Goal: Information Seeking & Learning: Find specific fact

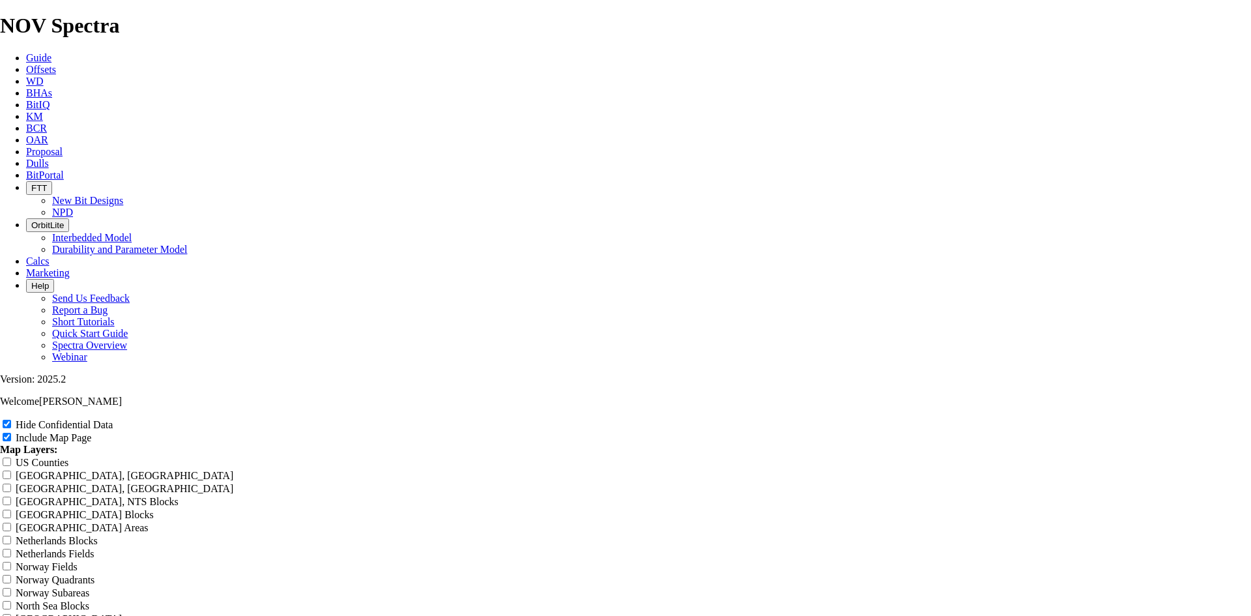
scroll to position [2606, 0]
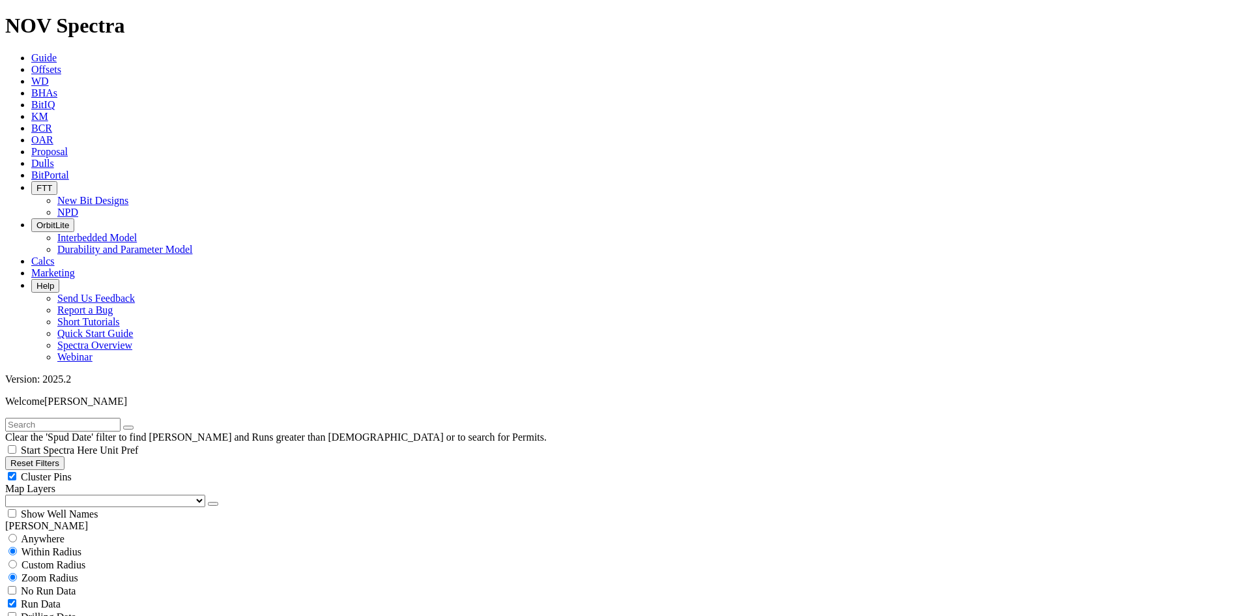
click at [54, 158] on span "Dulls" at bounding box center [42, 163] width 23 height 11
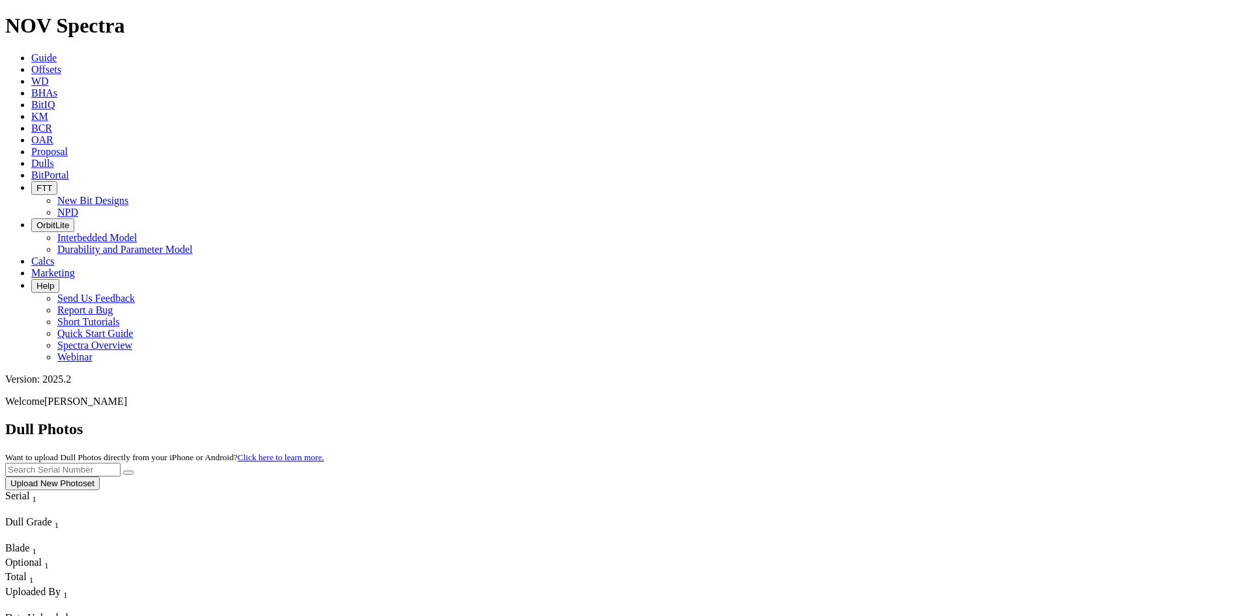
click at [121, 463] on input "text" at bounding box center [62, 470] width 115 height 14
type input "a321648"
click at [134, 470] on button "submit" at bounding box center [128, 472] width 10 height 4
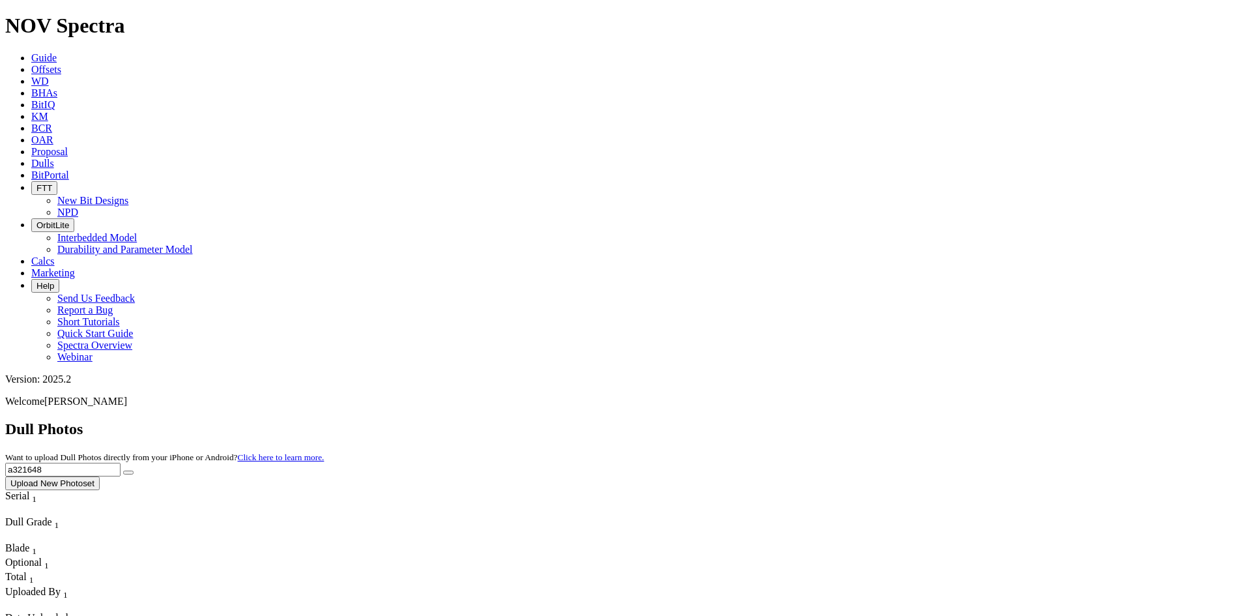
drag, startPoint x: 979, startPoint y: 58, endPoint x: 884, endPoint y: 62, distance: 94.6
click at [884, 420] on div "Dull Photos Want to upload Dull Photos directly from your iPhone or Android? Cl…" at bounding box center [625, 455] width 1241 height 70
type input "a320362"
click at [134, 470] on button "submit" at bounding box center [128, 472] width 10 height 4
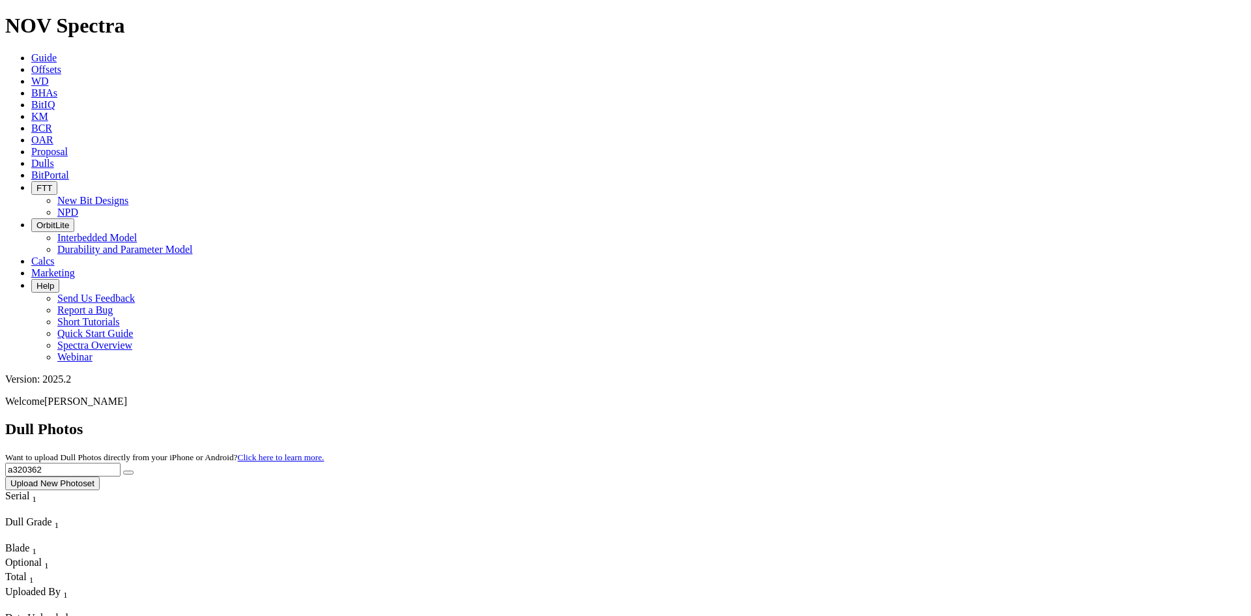
drag, startPoint x: 974, startPoint y: 55, endPoint x: 904, endPoint y: 70, distance: 71.3
click at [905, 420] on div "Dull Photos Want to upload Dull Photos directly from your iPhone or Android? Cl…" at bounding box center [625, 455] width 1241 height 70
type input "a320673"
click at [134, 470] on button "submit" at bounding box center [128, 472] width 10 height 4
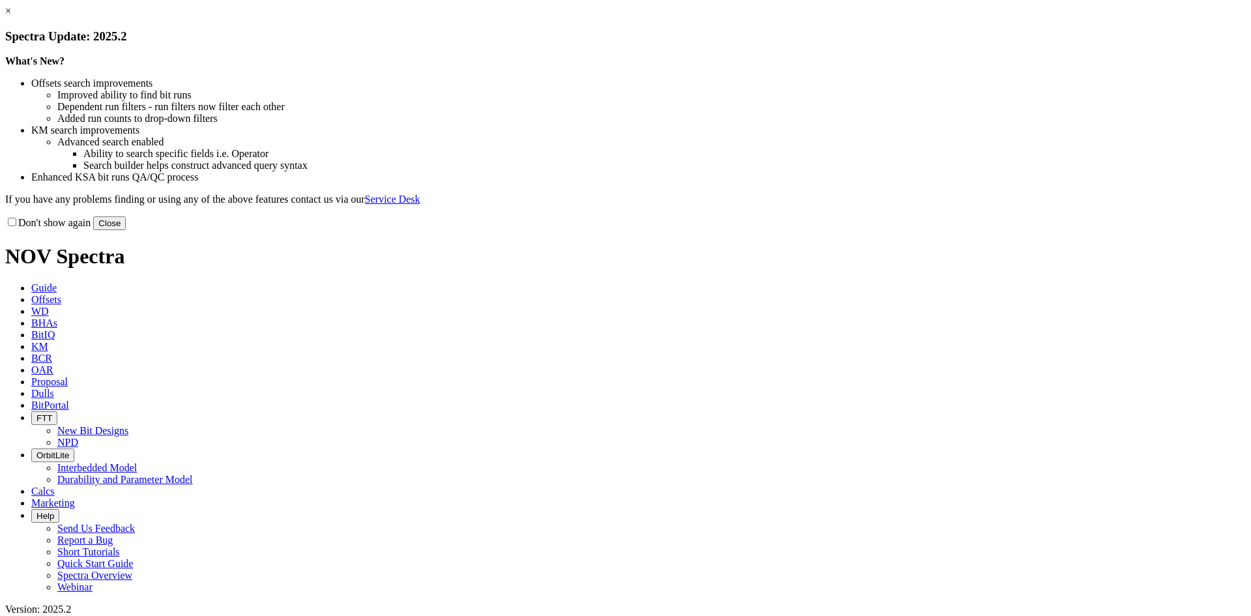
click at [11, 16] on link "×" at bounding box center [8, 10] width 6 height 11
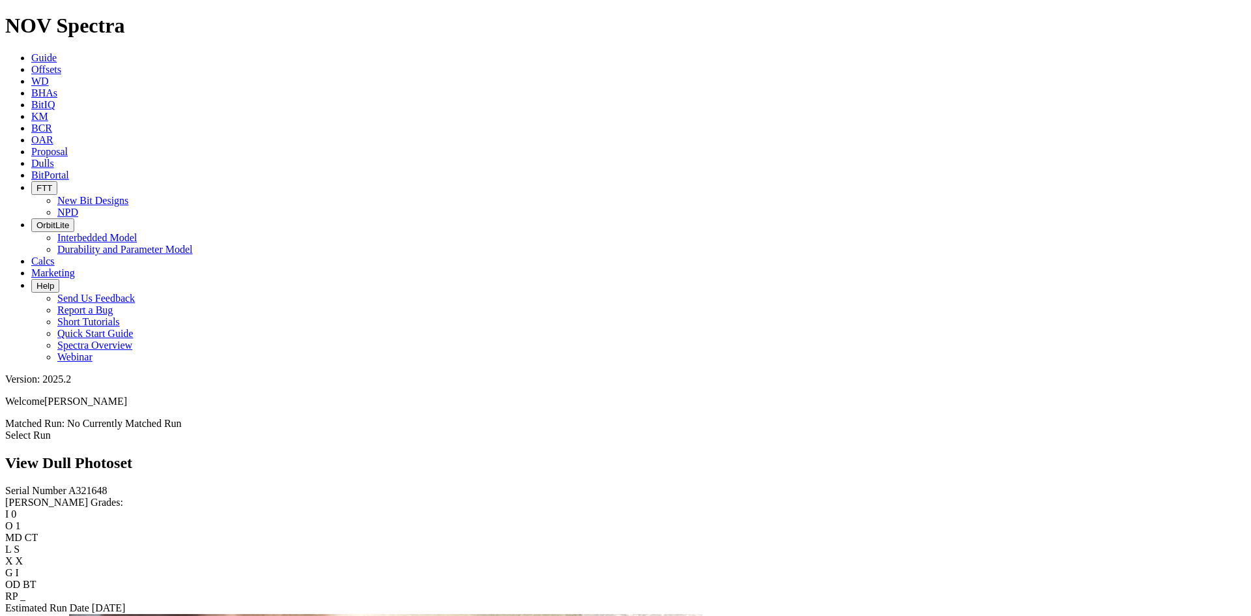
click at [51, 429] on link "Select Run" at bounding box center [28, 434] width 46 height 11
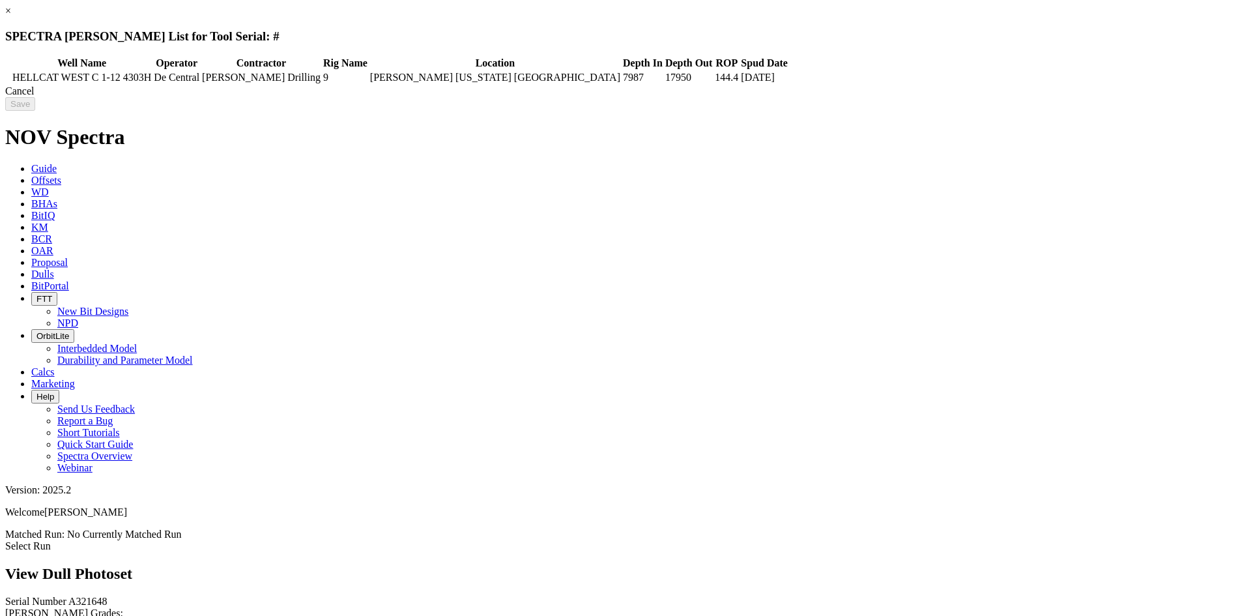
click at [11, 16] on link "×" at bounding box center [8, 10] width 6 height 11
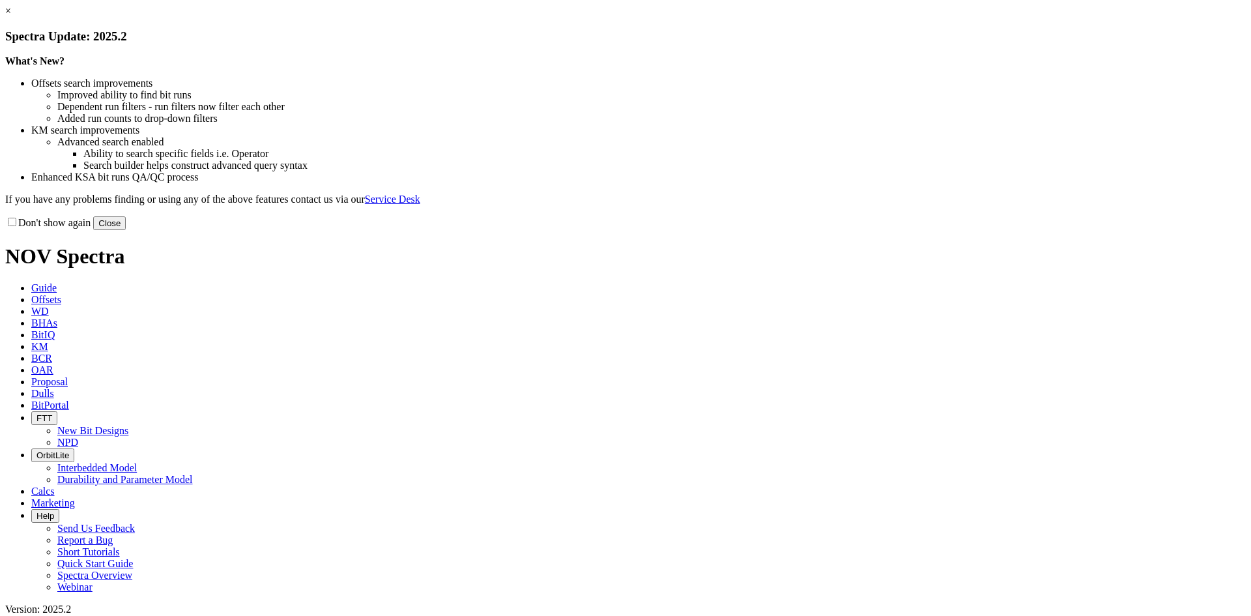
click at [11, 16] on link "×" at bounding box center [8, 10] width 6 height 11
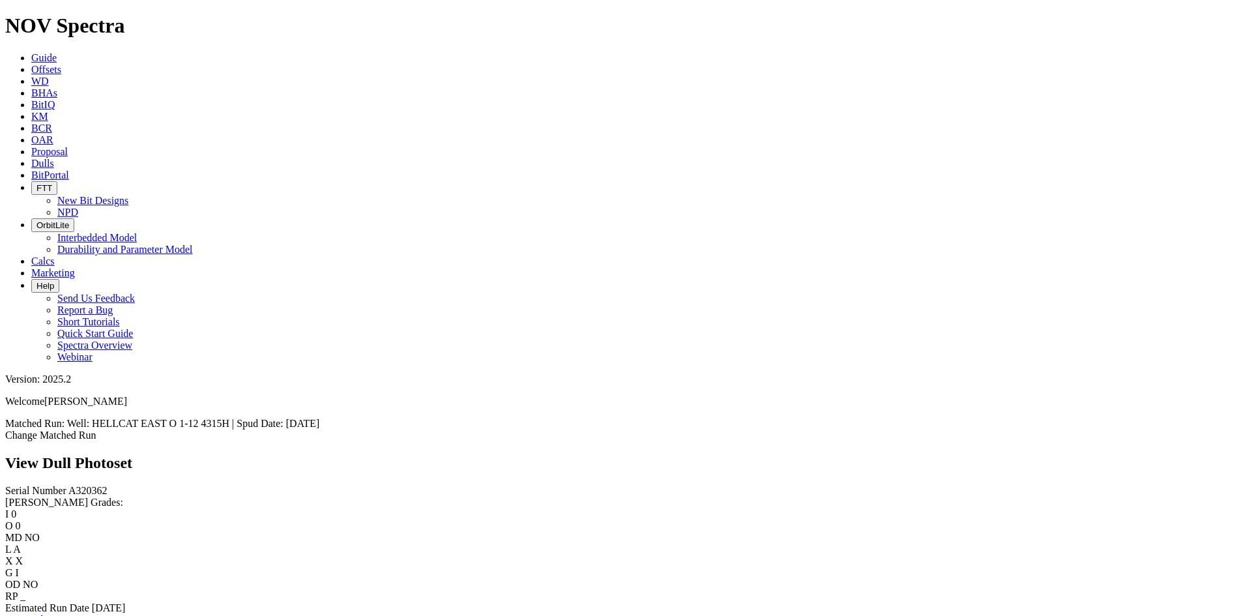
click at [93, 614] on link "Bit Condition Report" at bounding box center [49, 619] width 88 height 11
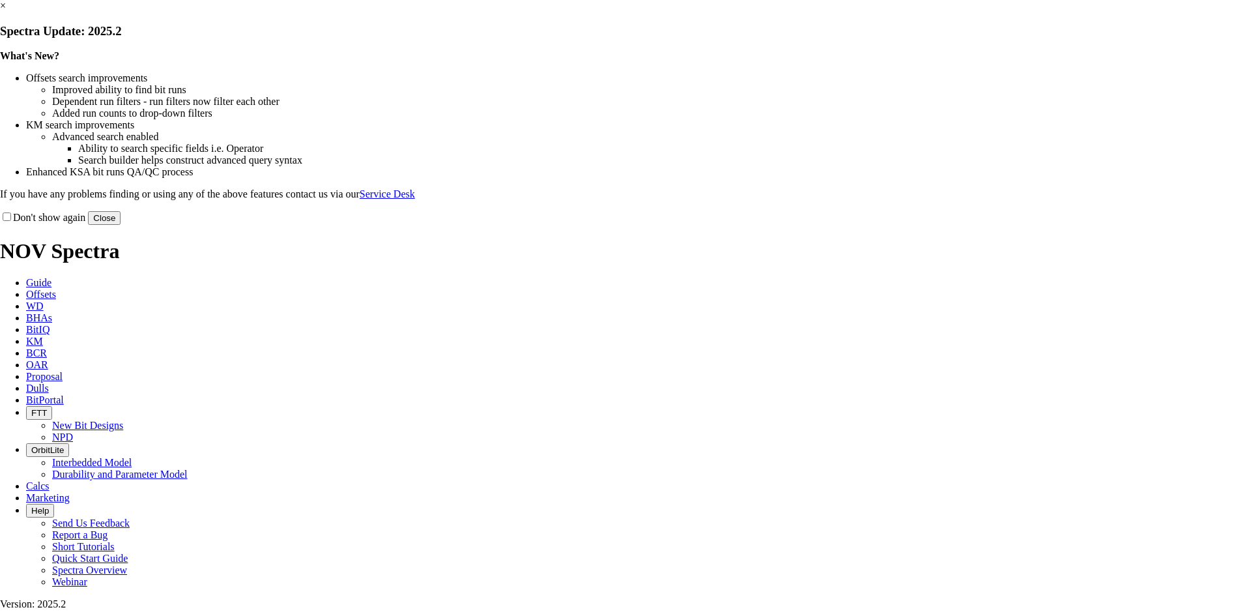
click at [6, 11] on link "×" at bounding box center [3, 5] width 6 height 11
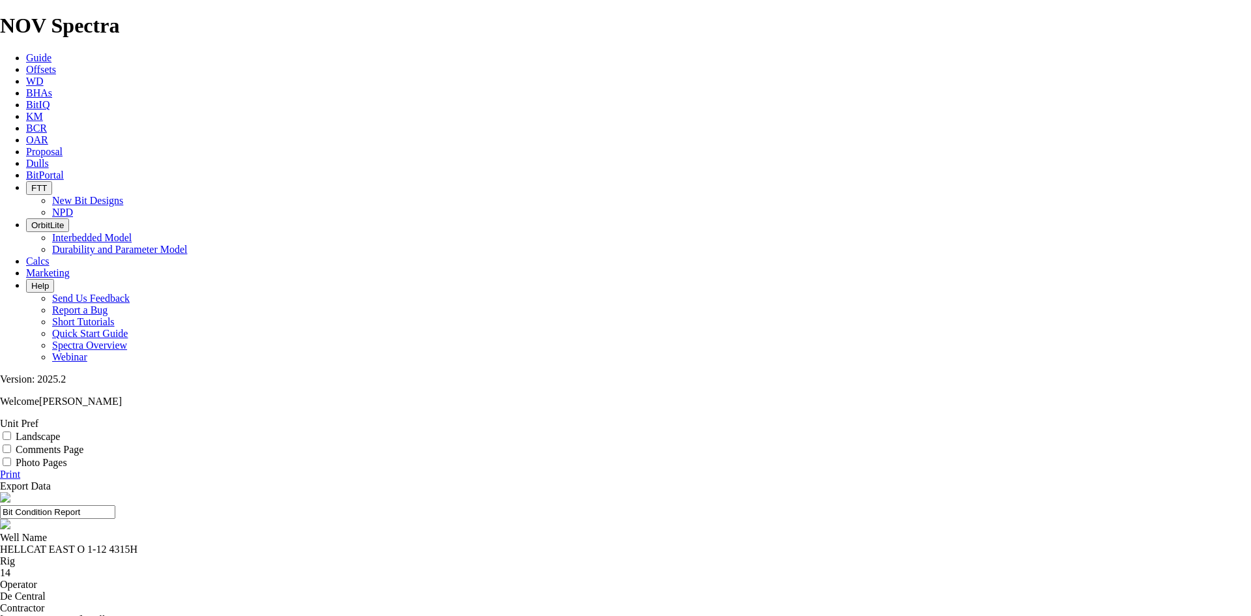
click at [60, 431] on label "Landscape" at bounding box center [38, 436] width 44 height 11
click at [11, 431] on input "Landscape" at bounding box center [7, 435] width 8 height 8
checkbox input "true"
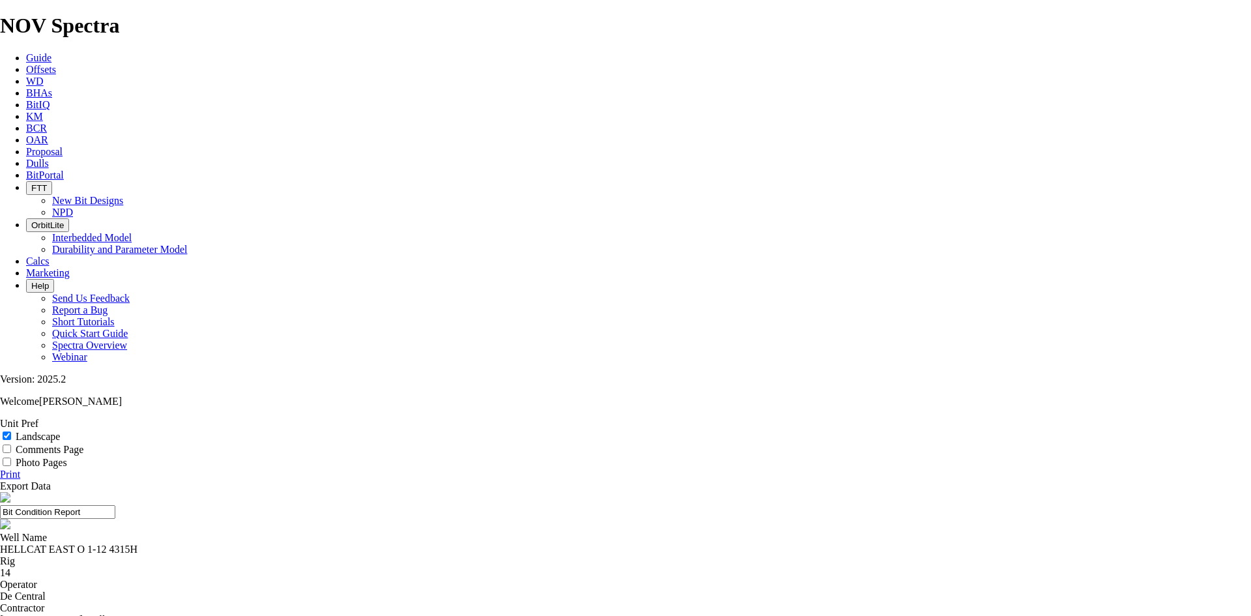
select select "string:TD"
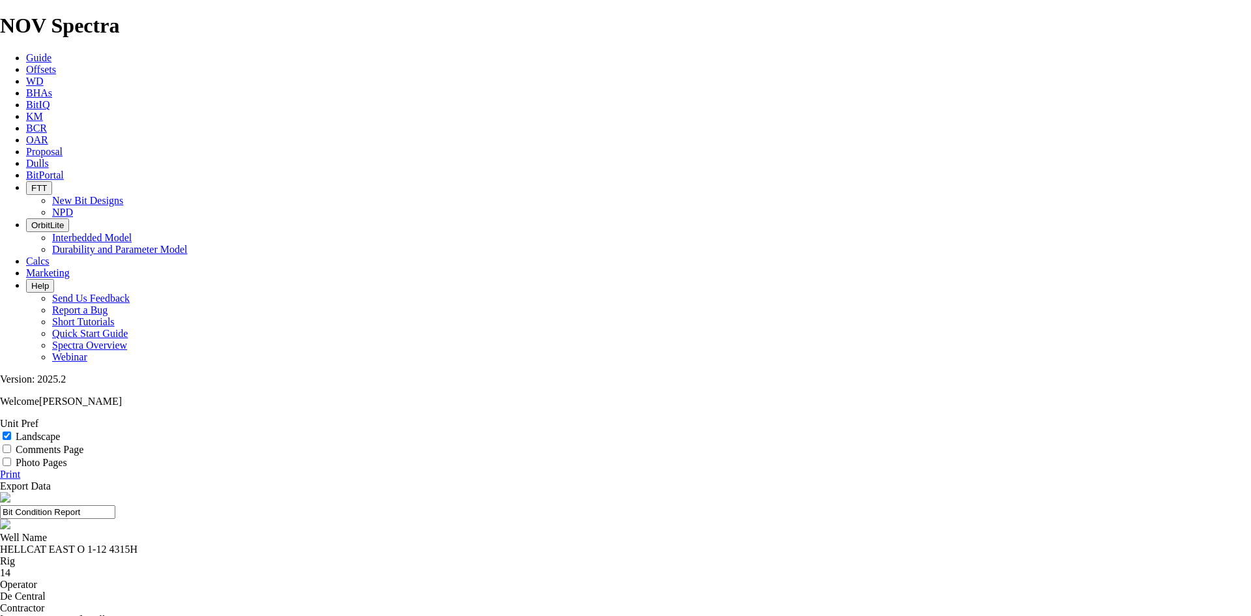
select select "string:TD"
type textarea "Tail out Lateral"
drag, startPoint x: 714, startPoint y: 84, endPoint x: 469, endPoint y: 91, distance: 245.1
click at [115, 505] on input "Bit Condition Report" at bounding box center [57, 512] width 115 height 14
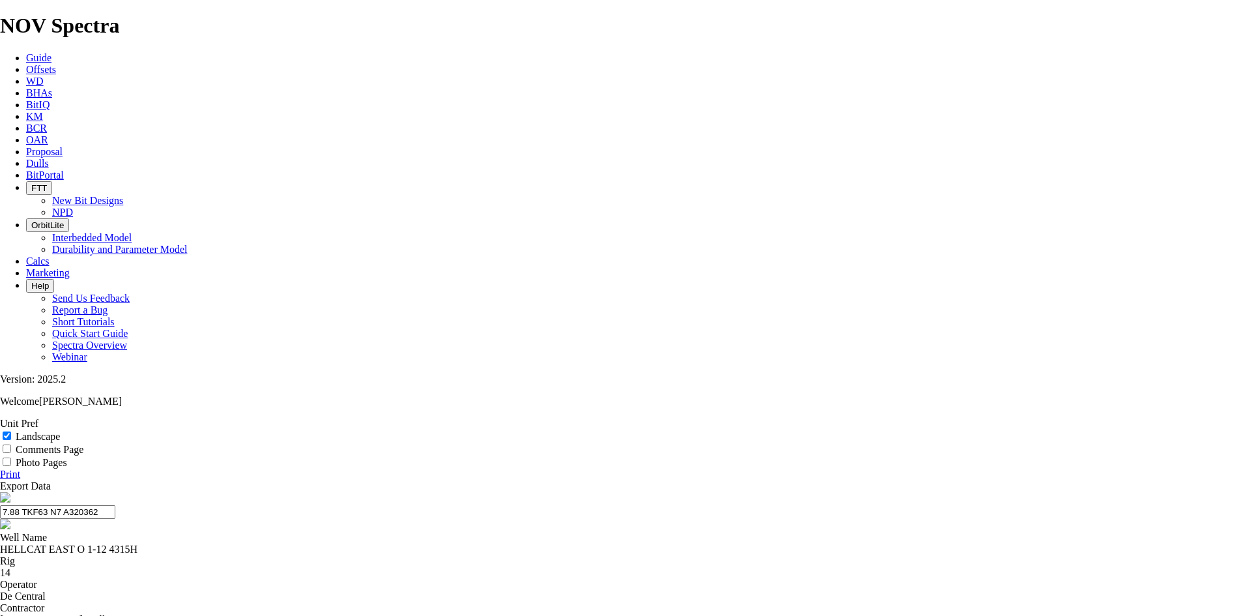
drag, startPoint x: 686, startPoint y: 90, endPoint x: 523, endPoint y: 88, distance: 163.6
click at [115, 505] on input "7.88 TKF63 N7 A320362" at bounding box center [57, 512] width 115 height 14
type input "7.88 TKF63 N7 A320362"
drag, startPoint x: 1229, startPoint y: 137, endPoint x: 524, endPoint y: 259, distance: 715.5
click at [20, 469] on link "Print" at bounding box center [10, 474] width 20 height 11
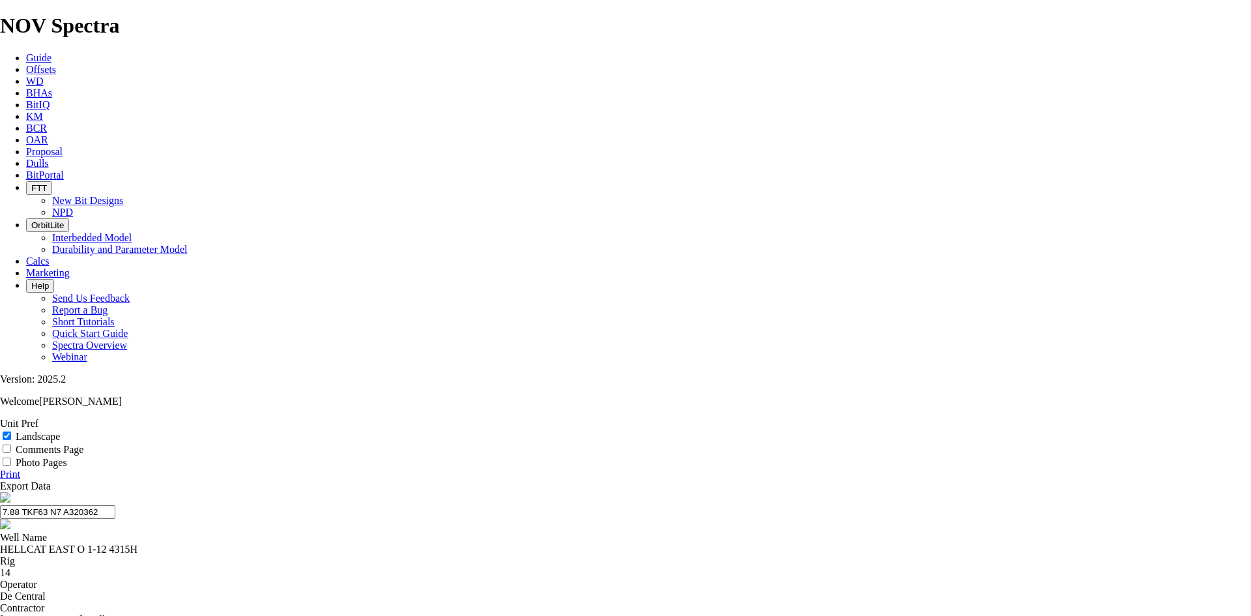
click at [49, 158] on span "Dulls" at bounding box center [37, 163] width 23 height 11
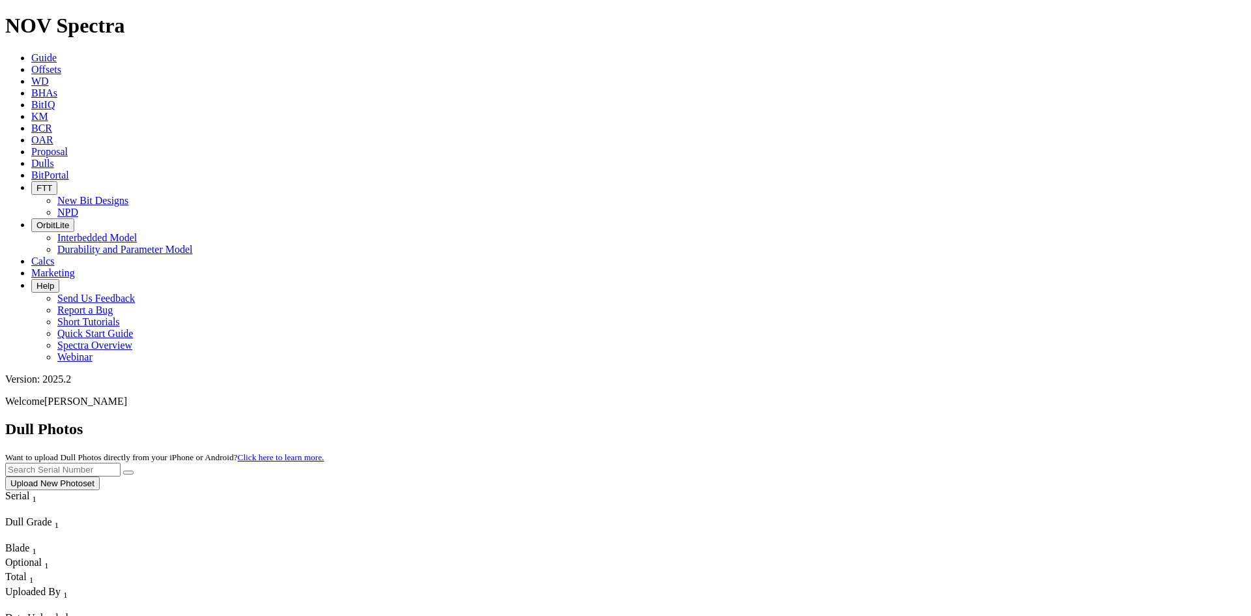
click at [121, 463] on input "text" at bounding box center [62, 470] width 115 height 14
type input "a320677"
click at [134, 470] on button "submit" at bounding box center [128, 472] width 10 height 4
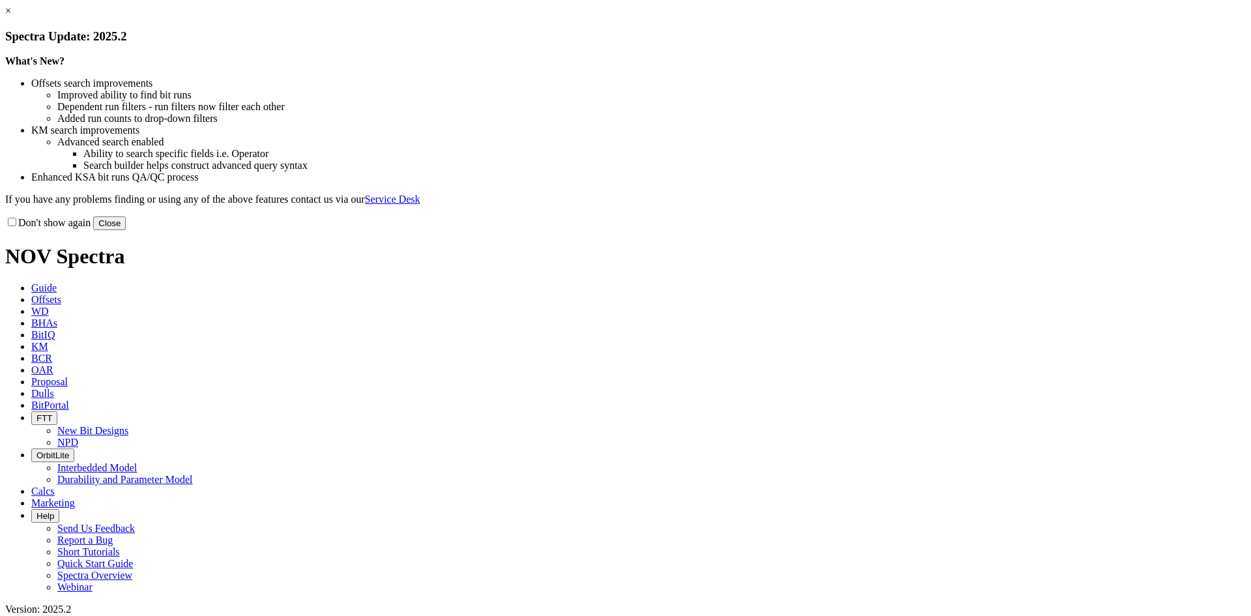
click at [11, 16] on link "×" at bounding box center [8, 10] width 6 height 11
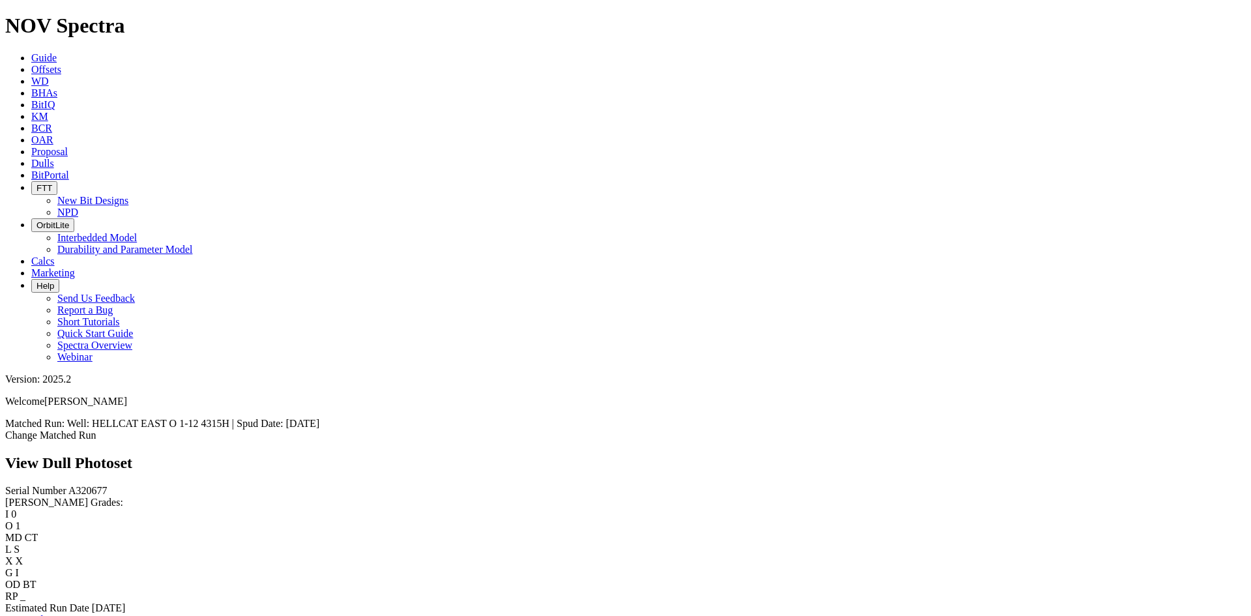
click at [93, 614] on link "Bit Condition Report" at bounding box center [49, 619] width 88 height 11
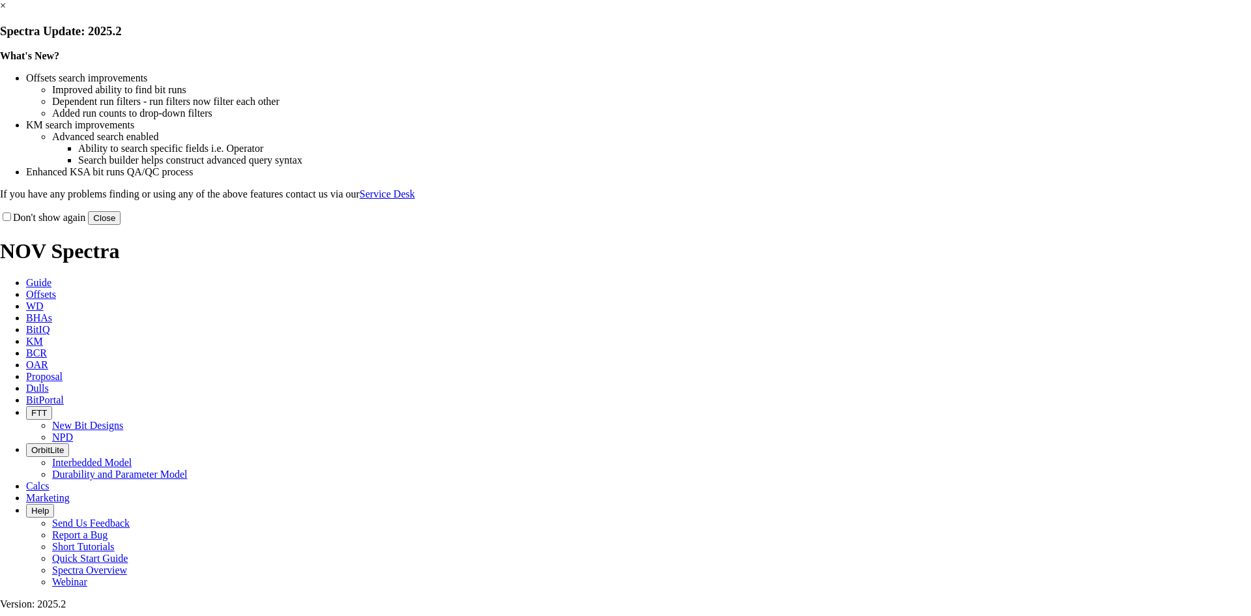
click at [6, 11] on link "×" at bounding box center [3, 5] width 6 height 11
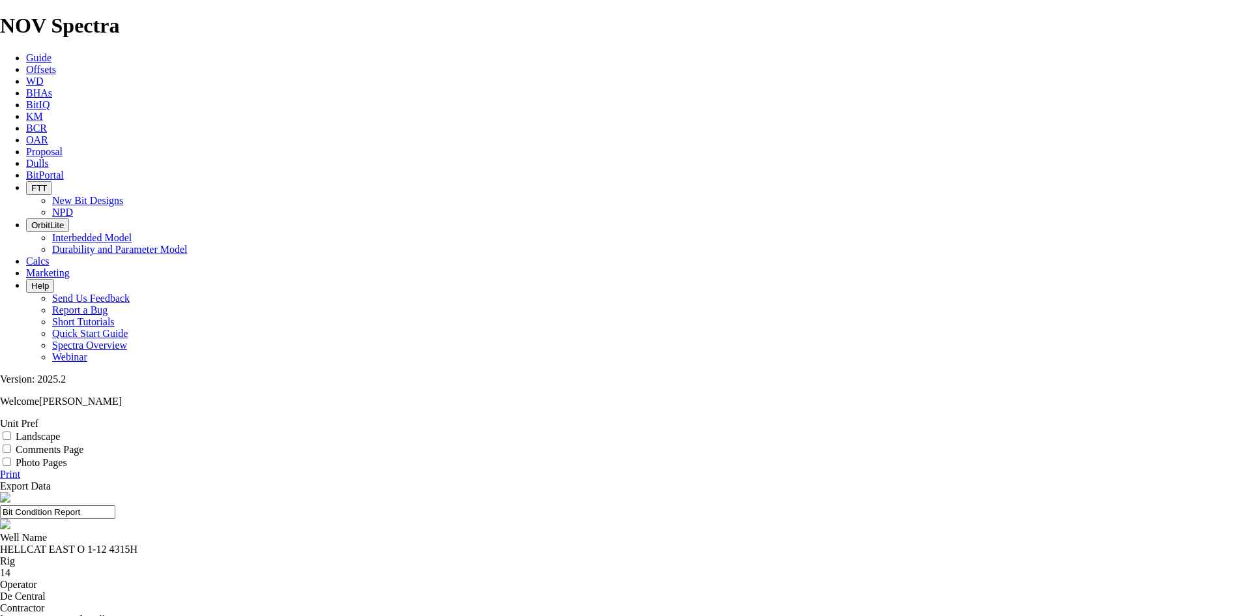
click at [60, 431] on label "Landscape" at bounding box center [38, 436] width 44 height 11
click at [11, 431] on input "Landscape" at bounding box center [7, 435] width 8 height 8
checkbox input "true"
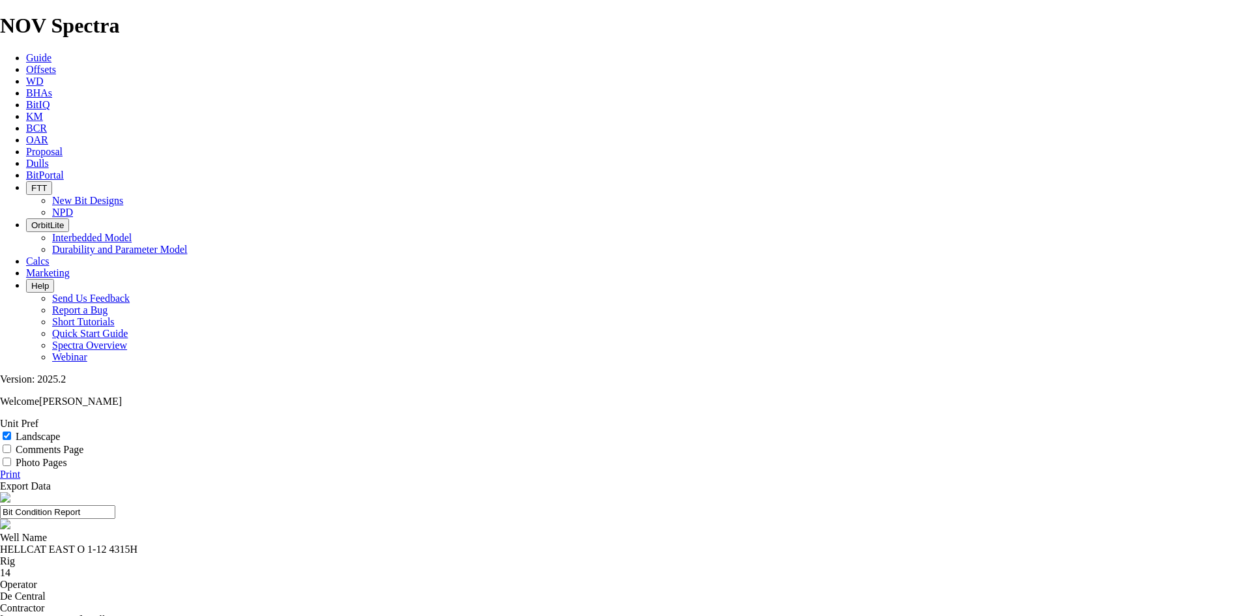
select select "string:DTF"
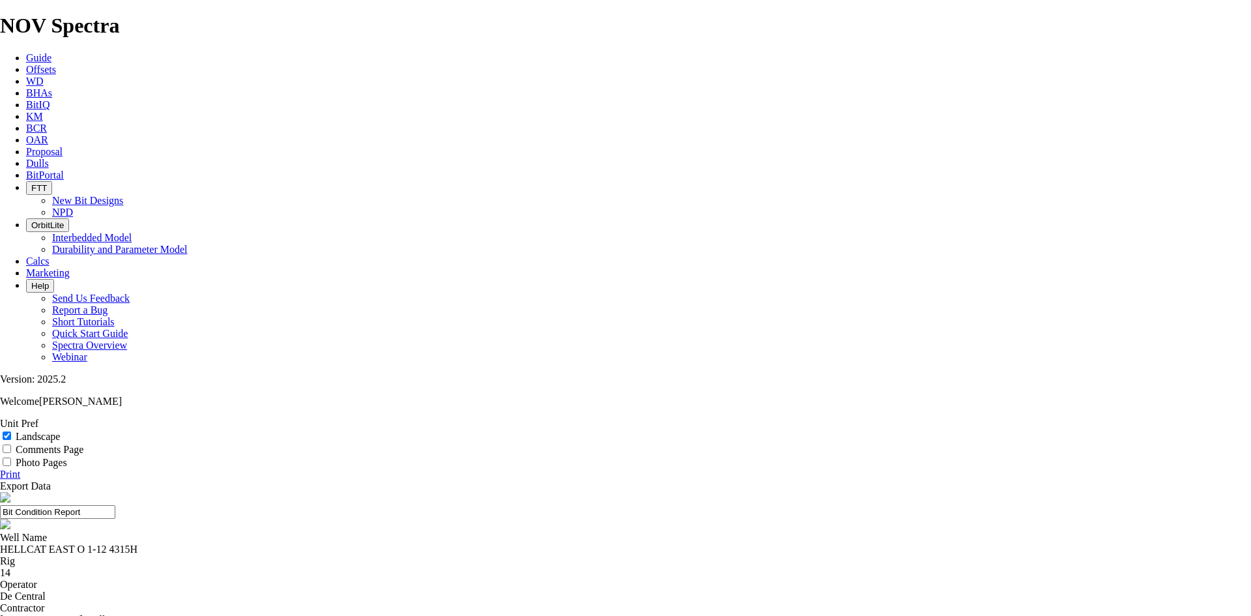
drag, startPoint x: 700, startPoint y: 83, endPoint x: 426, endPoint y: 96, distance: 274.6
click at [115, 505] on input "Bit Condition Report" at bounding box center [57, 512] width 115 height 14
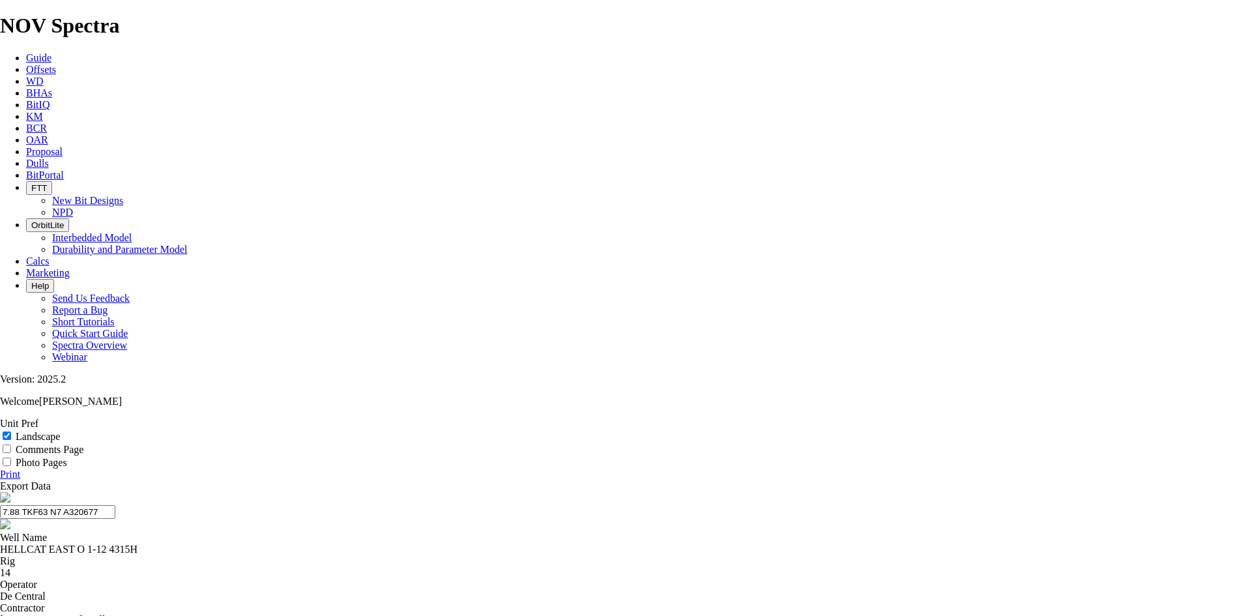
type input "7.88 TKF63 N7 A320677"
type textarea "P"
drag, startPoint x: 725, startPoint y: 87, endPoint x: 510, endPoint y: 122, distance: 217.2
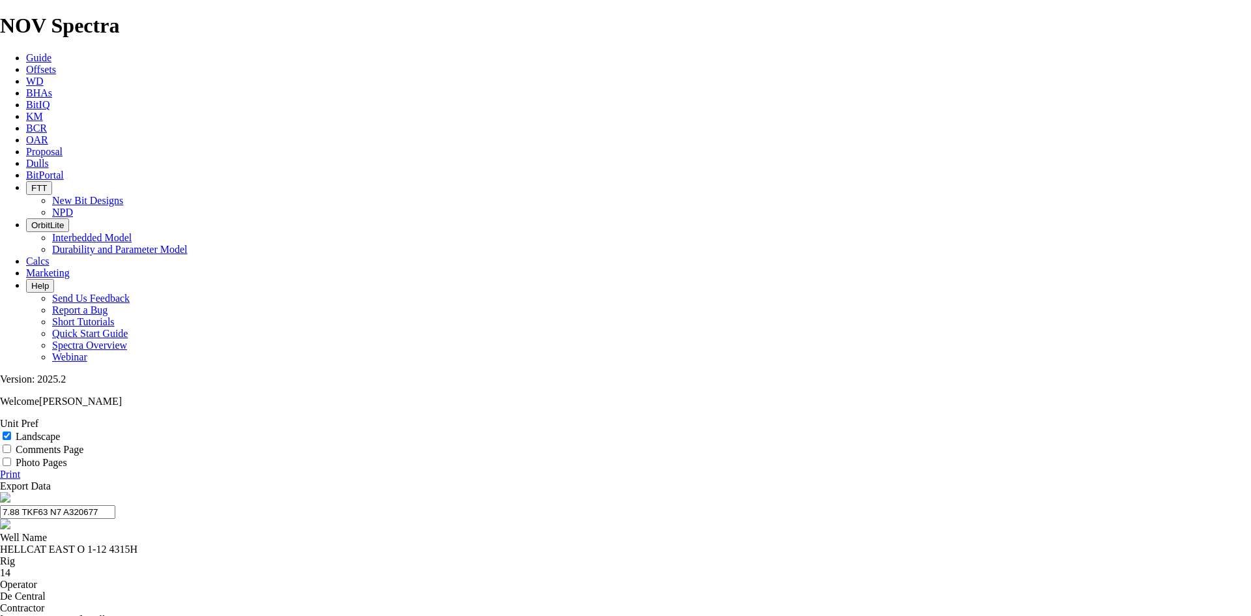
click at [20, 469] on link "Print" at bounding box center [10, 474] width 20 height 11
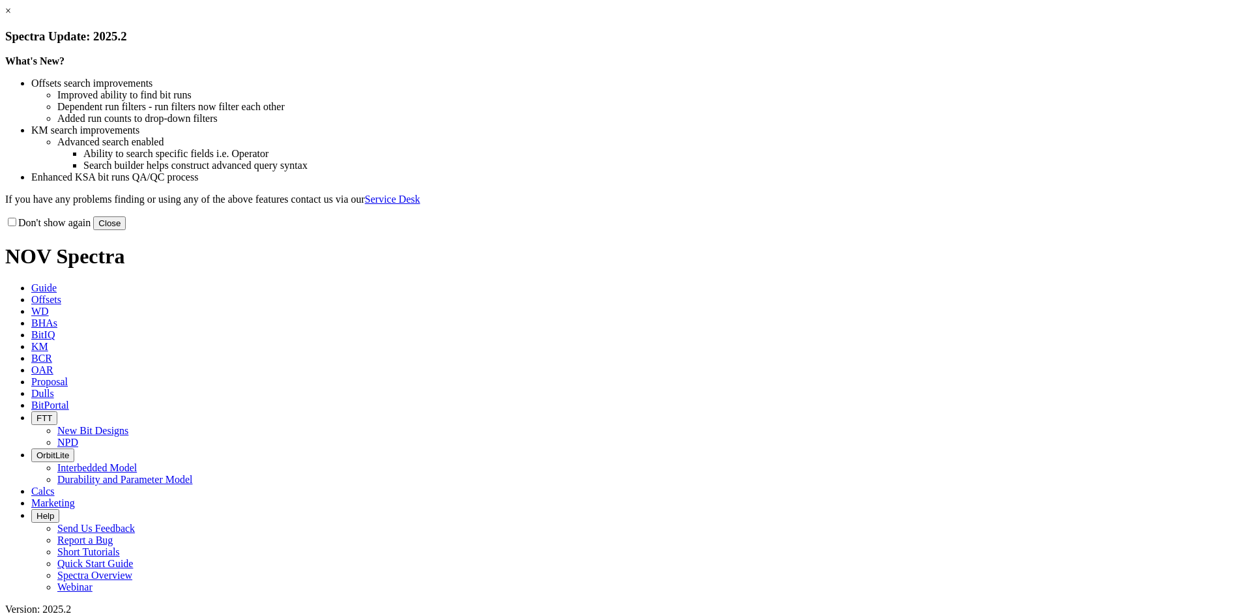
click at [11, 16] on link "×" at bounding box center [8, 10] width 6 height 11
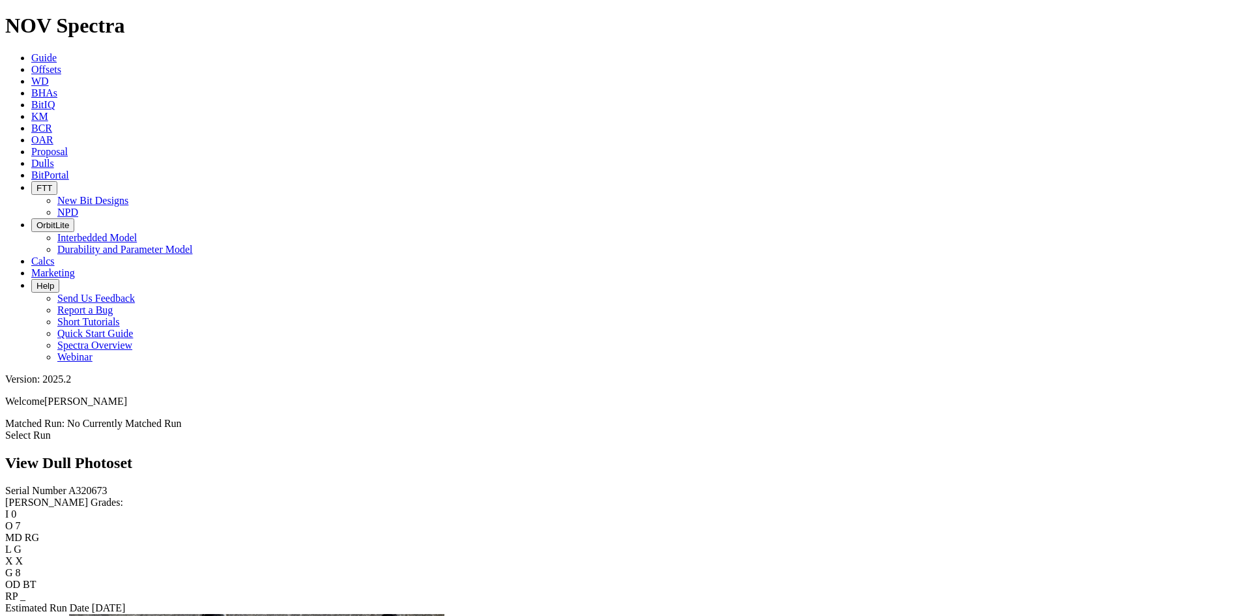
click at [51, 429] on link "Select Run" at bounding box center [28, 434] width 46 height 11
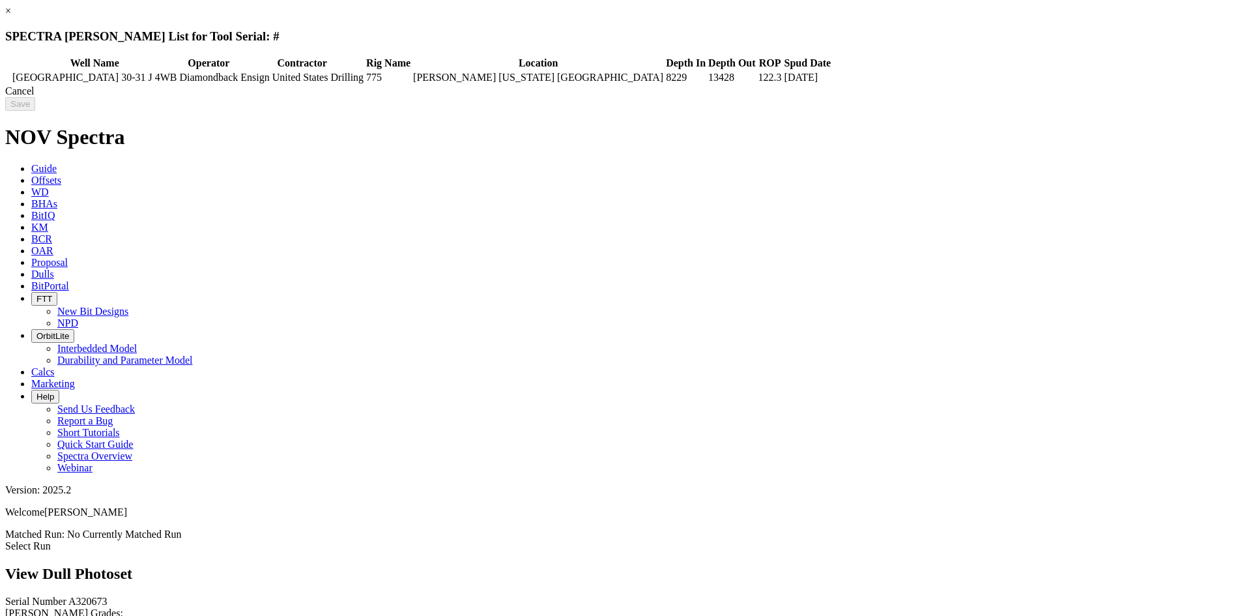
click at [11, 16] on link "×" at bounding box center [8, 10] width 6 height 11
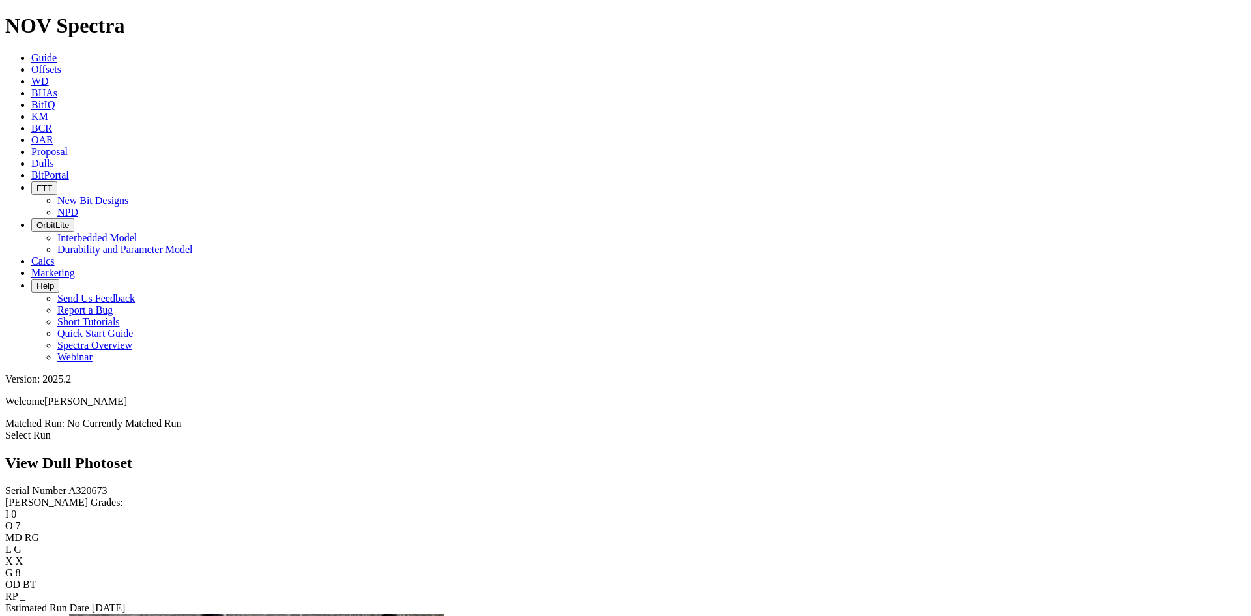
click at [65, 602] on label "Estimated Run Date" at bounding box center [47, 607] width 84 height 11
click at [92, 602] on span "[DATE]" at bounding box center [109, 607] width 34 height 11
click at [87, 602] on div "Estimated Run Date [DATE]" at bounding box center [625, 608] width 1241 height 12
click at [89, 602] on label "Estimated Run Date" at bounding box center [47, 607] width 84 height 11
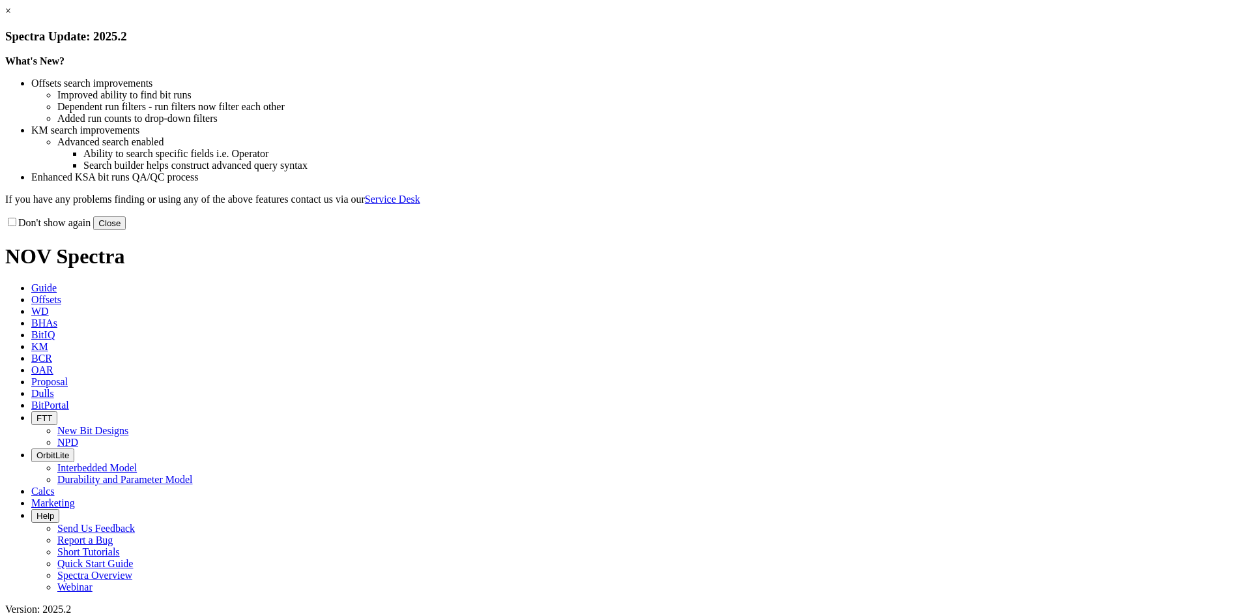
click at [11, 16] on link "×" at bounding box center [8, 10] width 6 height 11
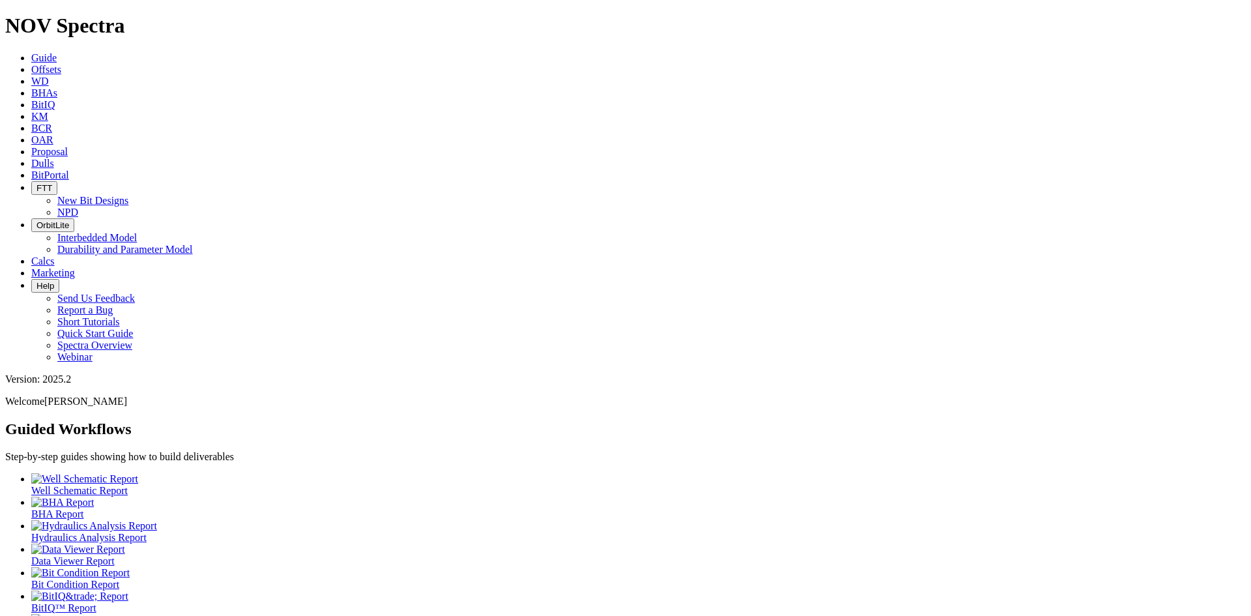
click at [31, 158] on icon at bounding box center [31, 163] width 0 height 11
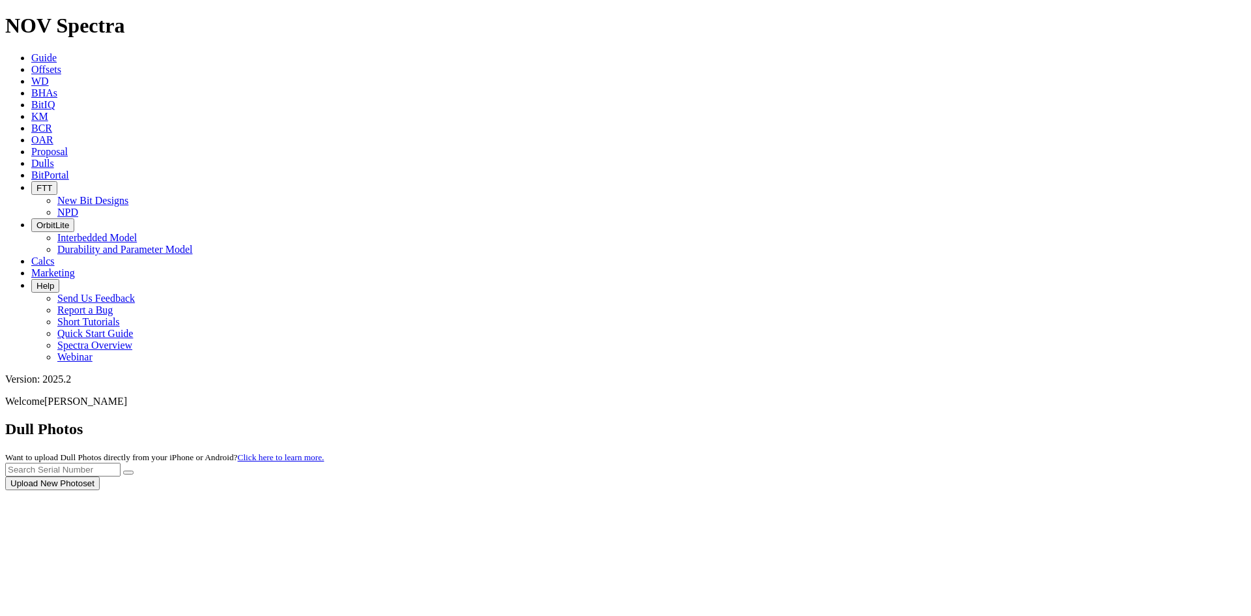
click at [981, 490] on div at bounding box center [625, 490] width 1241 height 0
click at [121, 463] on input "text" at bounding box center [62, 470] width 115 height 14
type input "a320673"
click at [128, 472] on icon "submit" at bounding box center [128, 472] width 0 height 0
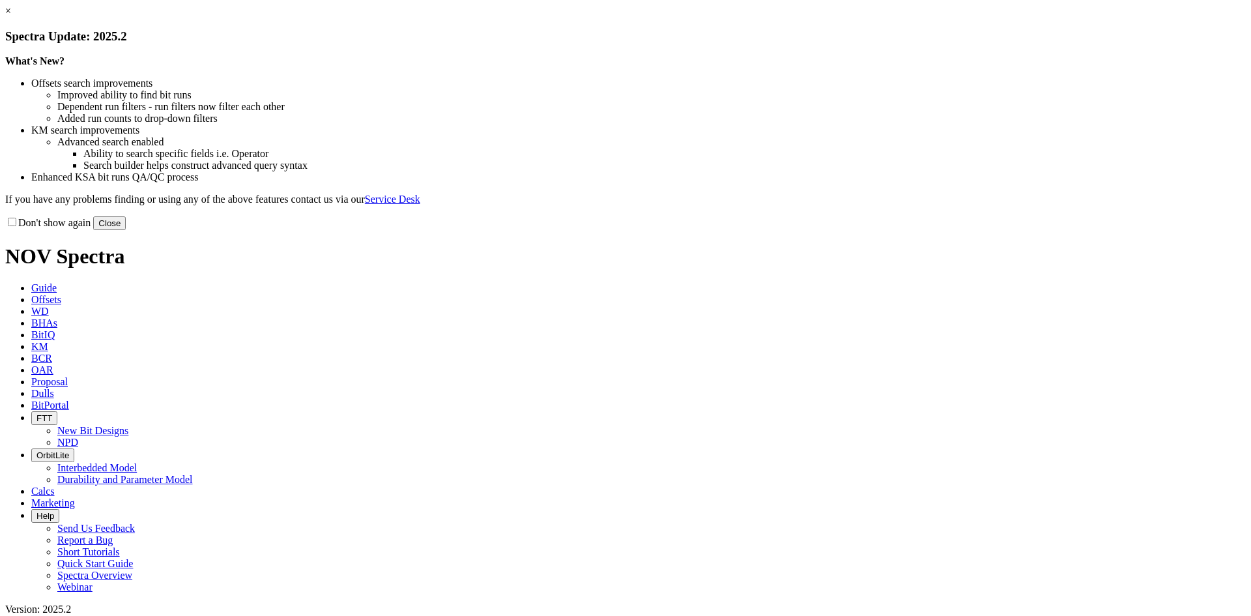
click at [11, 16] on link "×" at bounding box center [8, 10] width 6 height 11
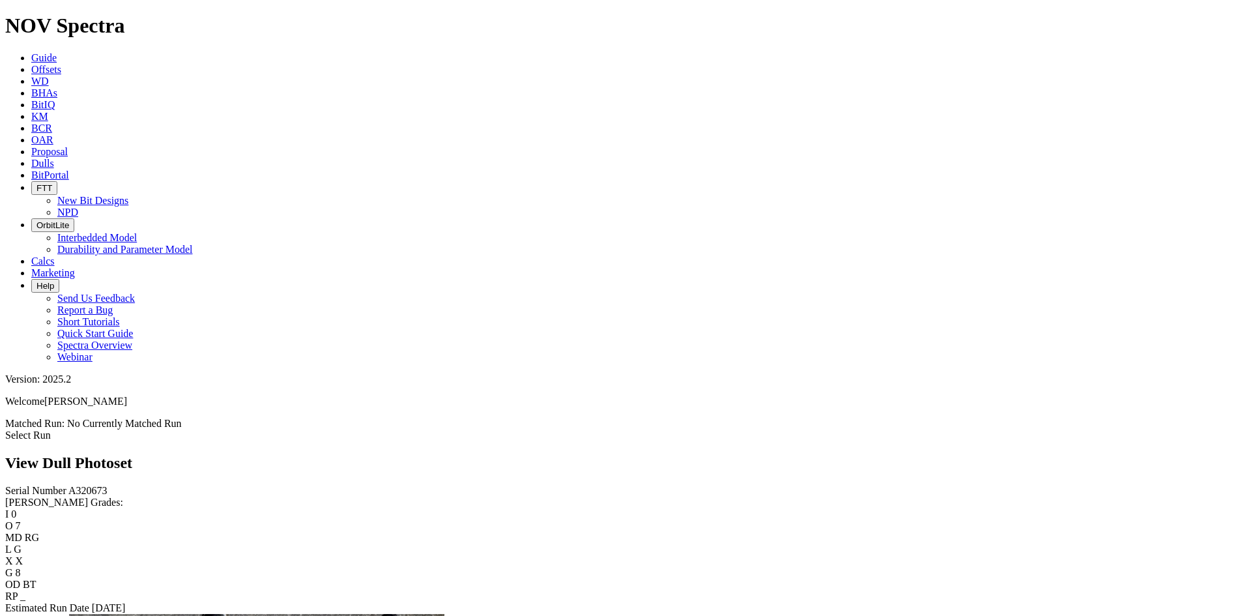
click at [54, 158] on span "Dulls" at bounding box center [42, 163] width 23 height 11
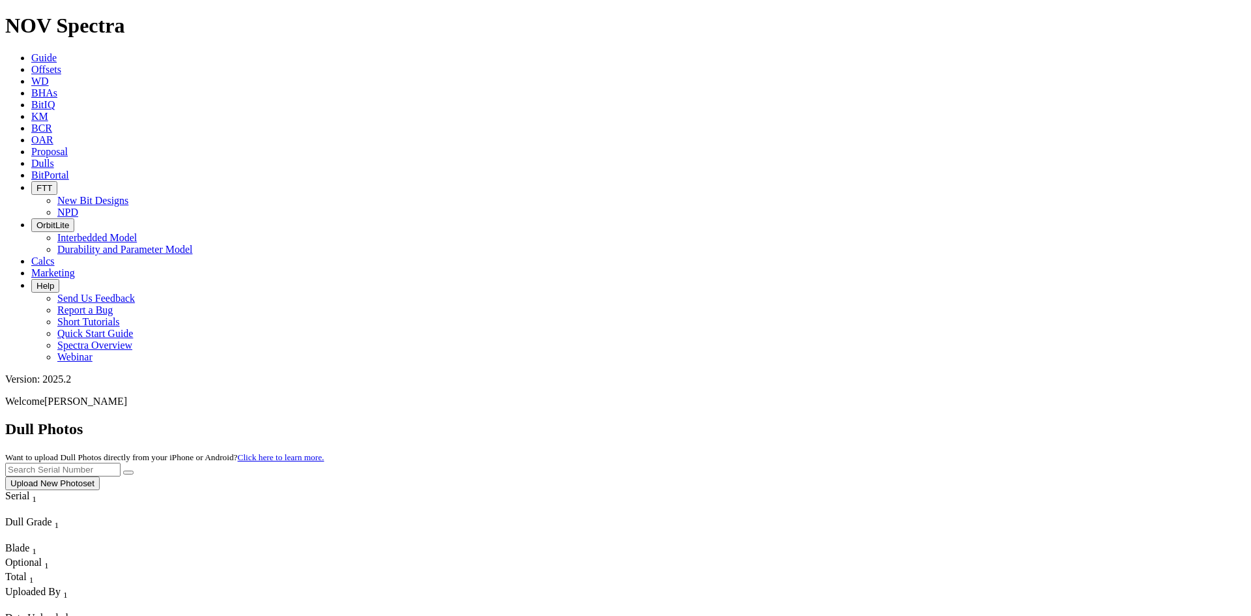
click at [121, 463] on input "text" at bounding box center [62, 470] width 115 height 14
type input "a321648"
click at [128, 472] on icon "submit" at bounding box center [128, 472] width 0 height 0
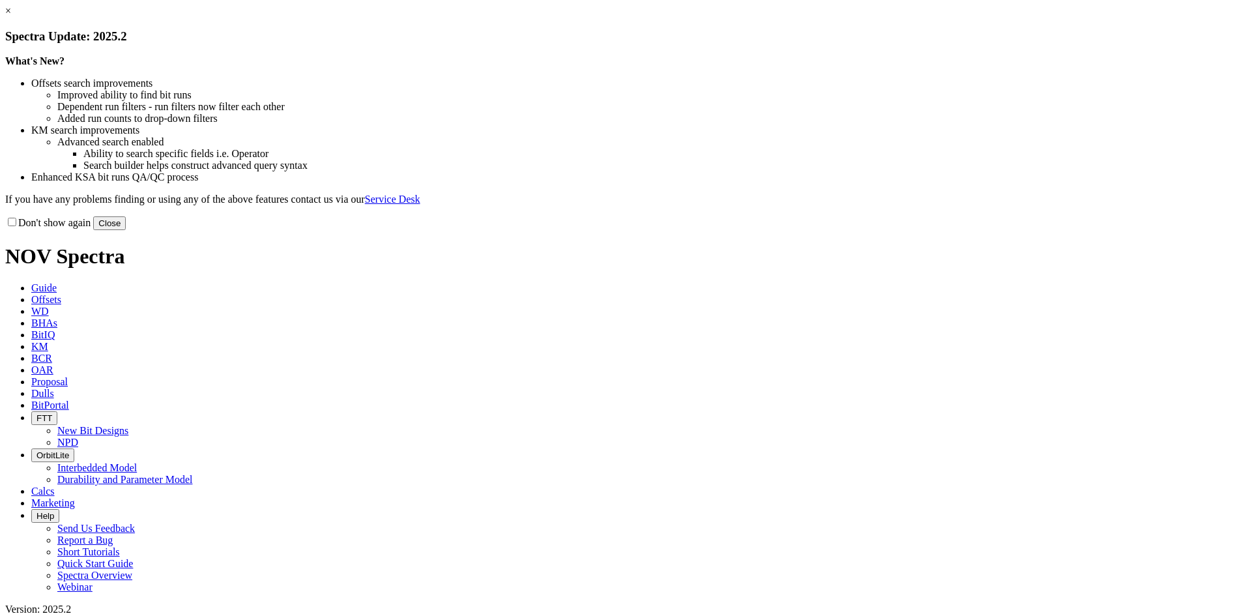
click at [11, 16] on link "×" at bounding box center [8, 10] width 6 height 11
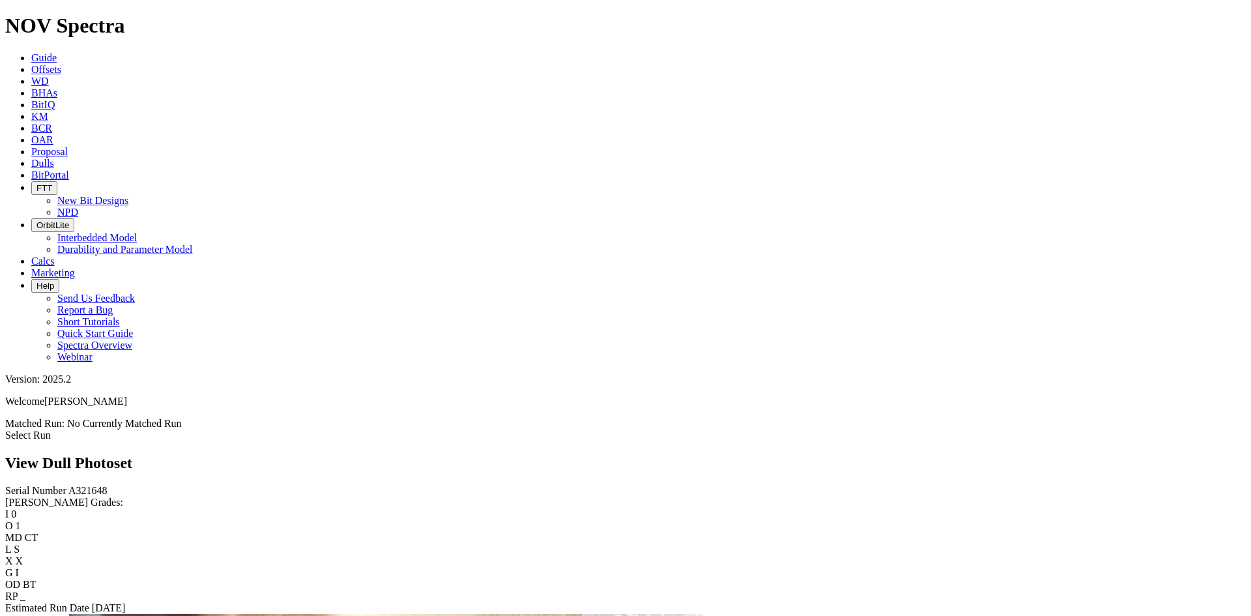
scroll to position [1043, 0]
